Goal: Task Accomplishment & Management: Use online tool/utility

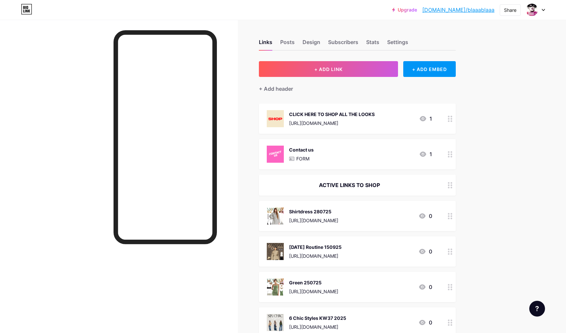
click at [336, 220] on div "Shirtdress 280725 [URL][DOMAIN_NAME] 0" at bounding box center [349, 215] width 165 height 17
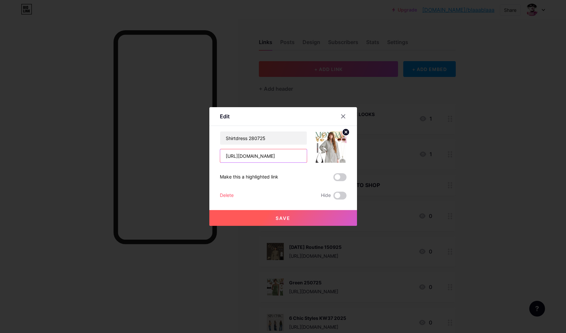
drag, startPoint x: 275, startPoint y: 157, endPoint x: 218, endPoint y: 146, distance: 58.2
click at [220, 149] on input "[URL][DOMAIN_NAME]" at bounding box center [263, 155] width 87 height 13
click at [353, 30] on div at bounding box center [283, 166] width 566 height 333
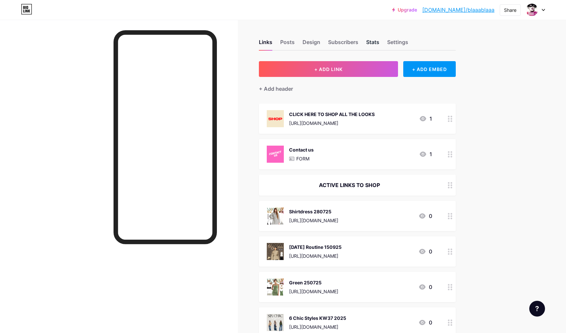
click at [376, 45] on div "Stats" at bounding box center [372, 44] width 13 height 12
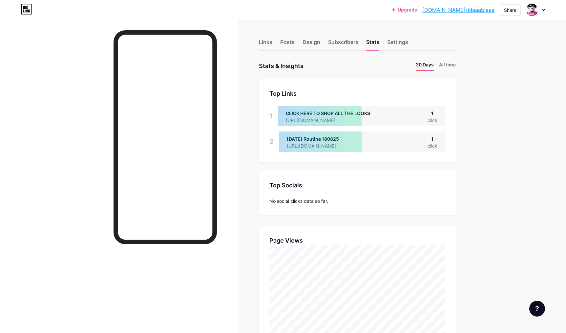
scroll to position [333, 566]
click at [266, 43] on div "Links" at bounding box center [265, 44] width 13 height 12
